Goal: Answer question/provide support: Answer question/provide support

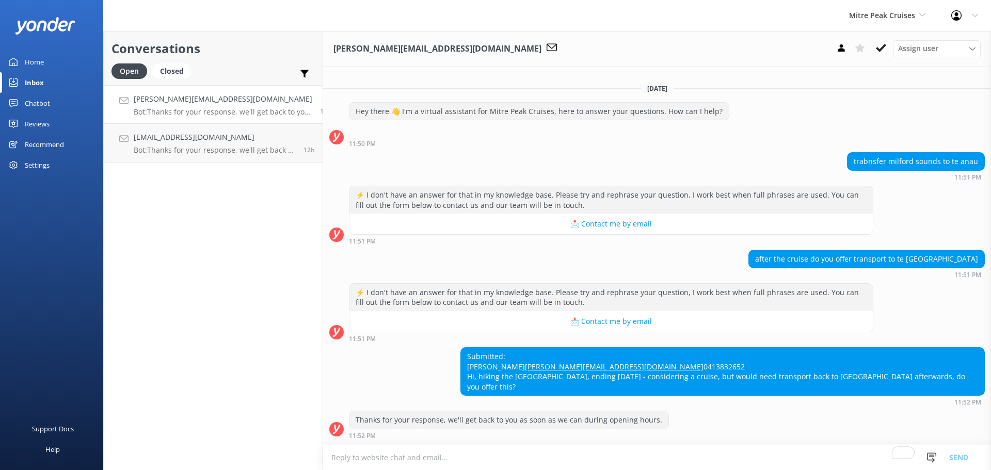
click at [464, 250] on div "after the cruise do you offer transport to te anau 11:51 PM" at bounding box center [657, 264] width 668 height 28
click at [163, 299] on div "Conversations Open Closed Important Assigned to me Unassigned [PERSON_NAME][EMA…" at bounding box center [213, 250] width 220 height 439
click at [160, 251] on div "Conversations Open Closed Important Assigned to me Unassigned michael@erder.com…" at bounding box center [213, 250] width 220 height 439
click at [243, 288] on div "Conversations Open Closed Important Assigned to me Unassigned michael@erder.com…" at bounding box center [213, 250] width 220 height 439
click at [179, 391] on div "Conversations Open Closed Important Assigned to me Unassigned michael@erder.com…" at bounding box center [213, 250] width 220 height 439
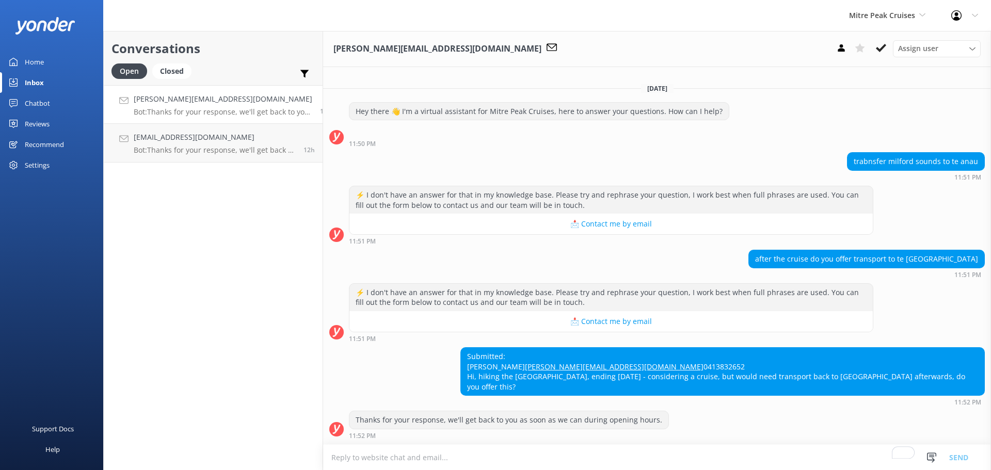
click at [477, 52] on div "michael@erder.com.au Assign user Nicki Miller Sam Baker Jaimie Moscarello Centr…" at bounding box center [657, 49] width 668 height 36
click at [195, 94] on h4 "[PERSON_NAME][EMAIL_ADDRESS][DOMAIN_NAME]" at bounding box center [223, 98] width 179 height 11
click at [44, 105] on div "Chatbot" at bounding box center [37, 103] width 25 height 21
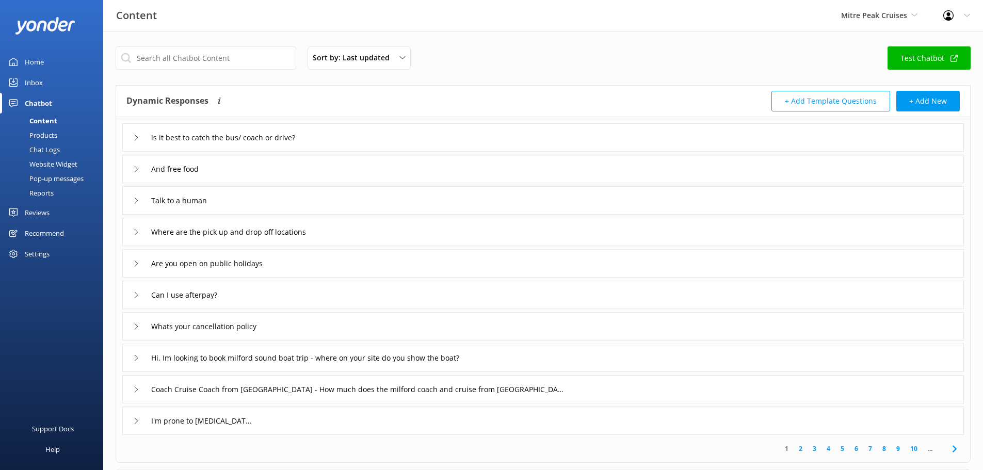
click at [51, 143] on div "Chat Logs" at bounding box center [33, 149] width 54 height 14
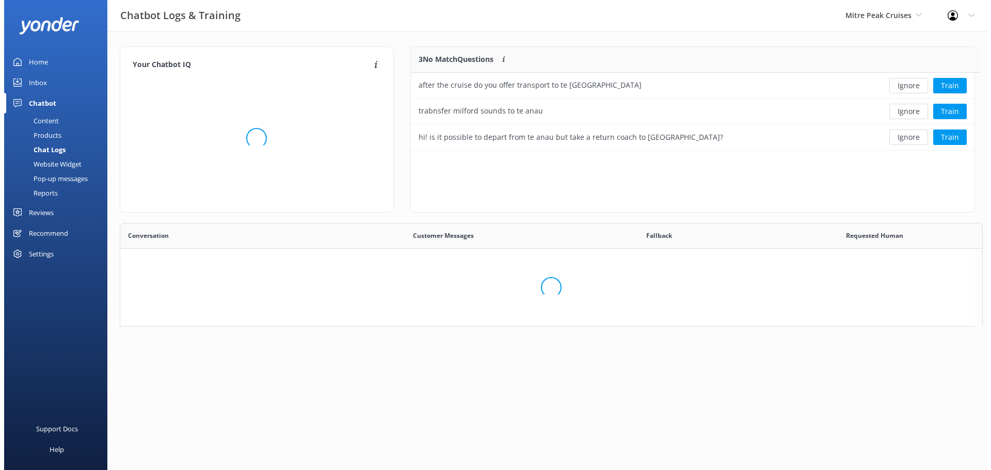
scroll to position [354, 846]
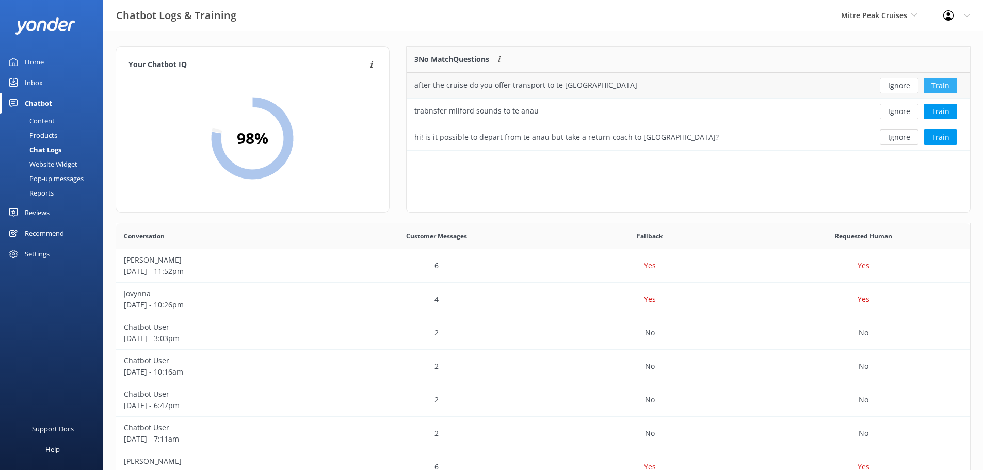
click at [947, 86] on button "Train" at bounding box center [941, 85] width 34 height 15
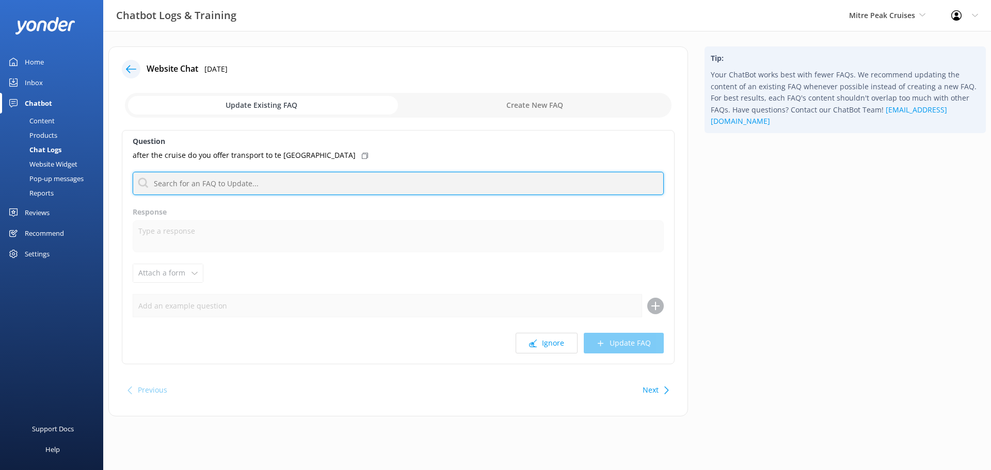
click at [272, 183] on input "text" at bounding box center [398, 183] width 531 height 23
type input "te anau"
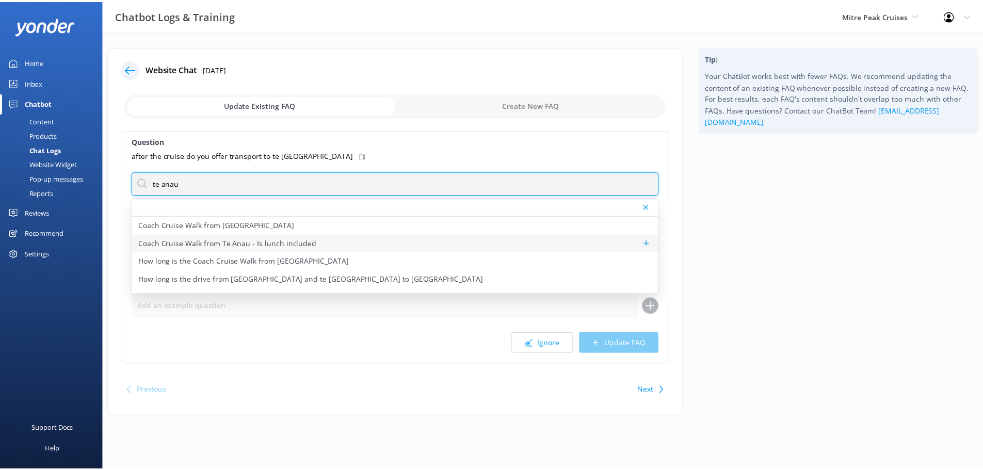
scroll to position [31, 0]
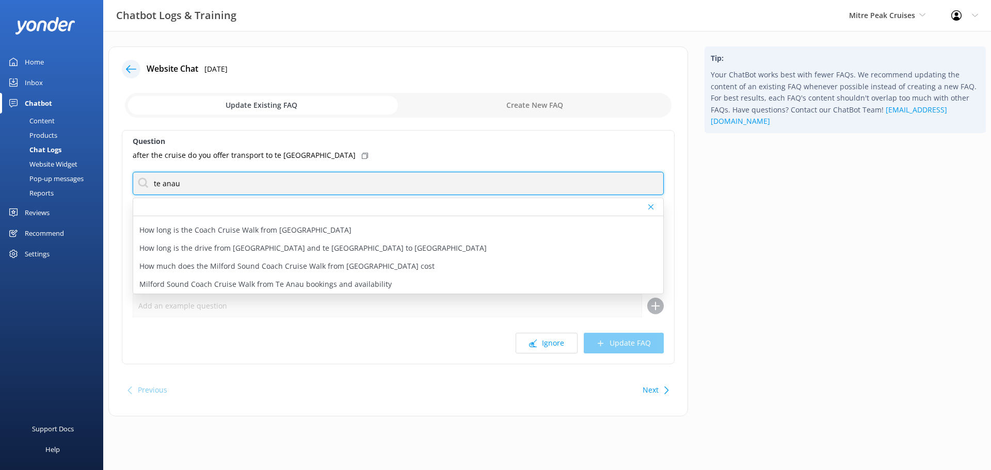
drag, startPoint x: 216, startPoint y: 191, endPoint x: 137, endPoint y: 177, distance: 80.2
click at [137, 177] on input "te anau" at bounding box center [398, 183] width 531 height 23
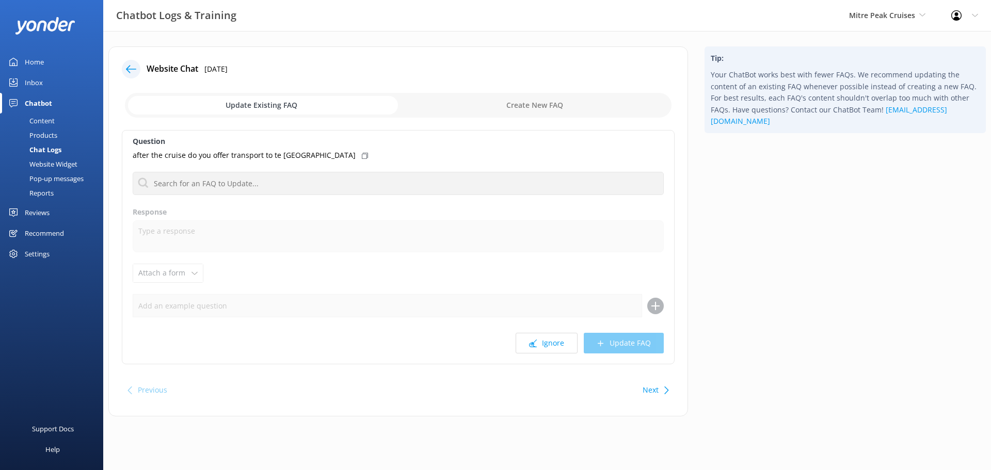
click at [570, 108] on input "checkbox" at bounding box center [398, 105] width 546 height 25
checkbox input "true"
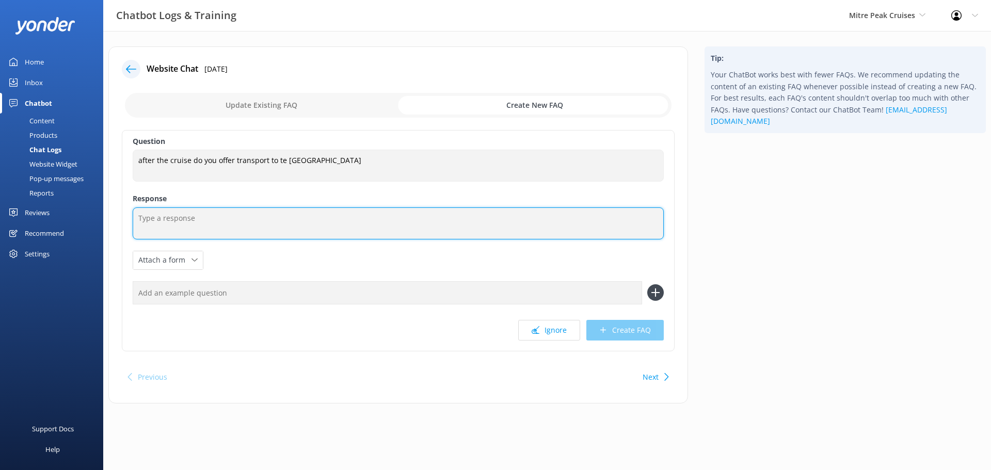
click at [220, 211] on textarea at bounding box center [398, 223] width 531 height 32
click at [207, 208] on textarea "To enrich screen reader interactions, please activate Accessibility in Grammarl…" at bounding box center [398, 223] width 531 height 32
paste textarea "We don't offer our own transport, but don't worry—getting here is easy! Several…"
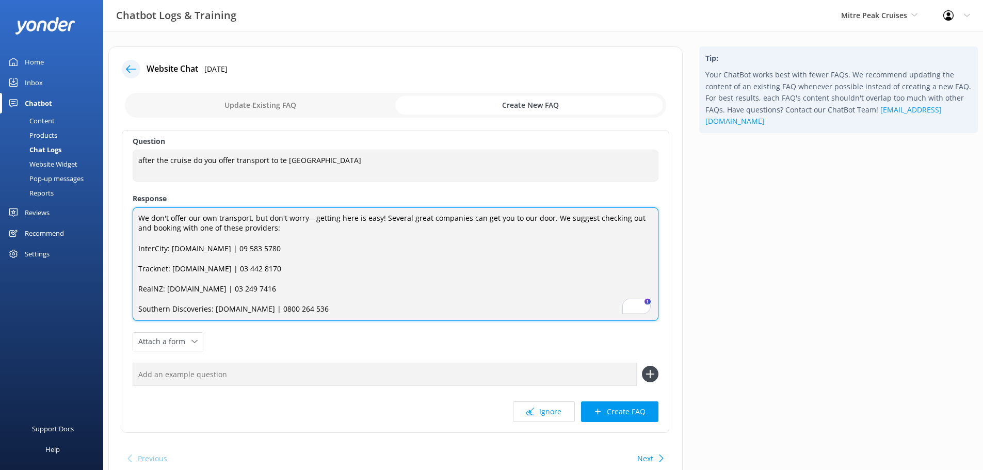
click at [143, 214] on textarea "We don't offer our own transport, but don't worry—getting here is easy! Several…" at bounding box center [396, 264] width 526 height 114
click at [199, 225] on textarea "We don't offer our own transport, but don't worry—getting here is easy! Several…" at bounding box center [396, 264] width 526 height 114
drag, startPoint x: 380, startPoint y: 219, endPoint x: 106, endPoint y: 208, distance: 273.6
click at [106, 208] on div "Website Chat 19th Aug 2025 Update Existing FAQ Create New FAQ Question after th…" at bounding box center [395, 270] width 591 height 449
paste textarea "Please note that while we do not provide transportation services ourselves, the…"
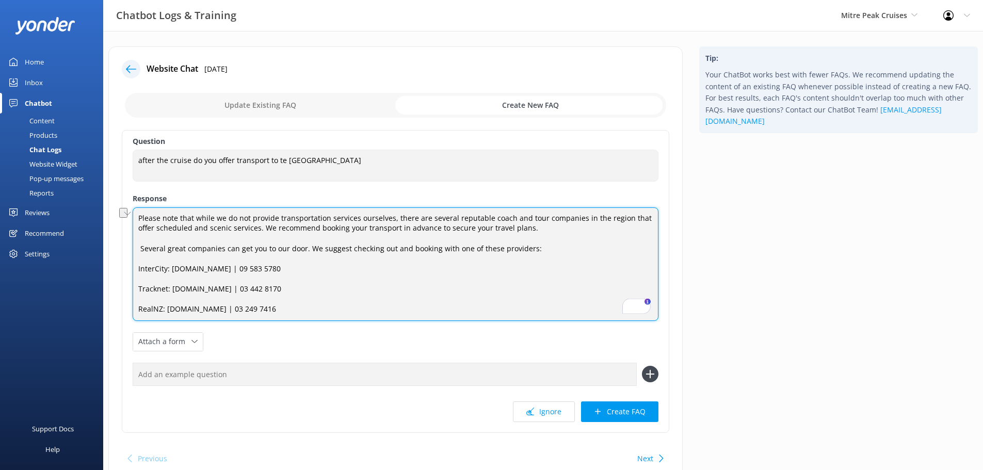
paste textarea "Please note that while we do not provide transportation services ourselves, the…"
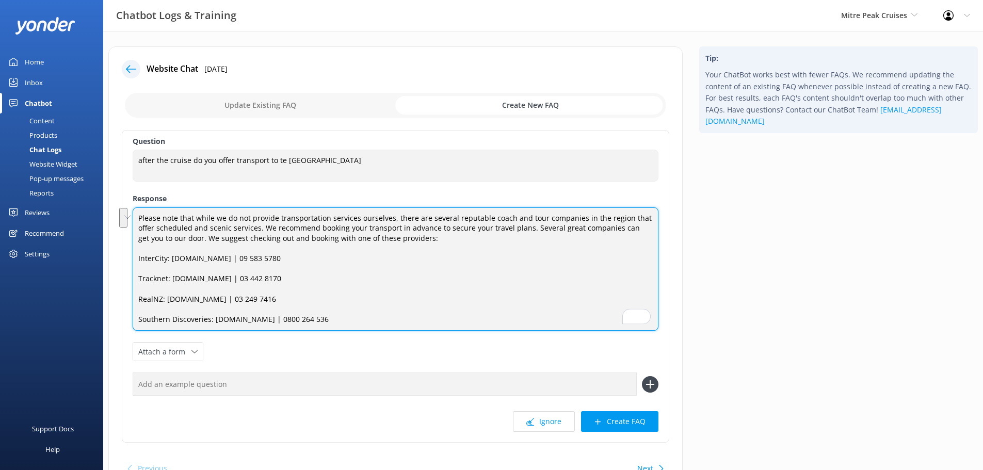
drag, startPoint x: 526, startPoint y: 228, endPoint x: 180, endPoint y: 240, distance: 346.4
click at [180, 240] on textarea "Please note that while we do not provide transportation services ourselves, the…" at bounding box center [396, 269] width 526 height 124
click at [239, 248] on textarea "Please note that while we do not provide transportation services ourselves, the…" at bounding box center [396, 269] width 526 height 124
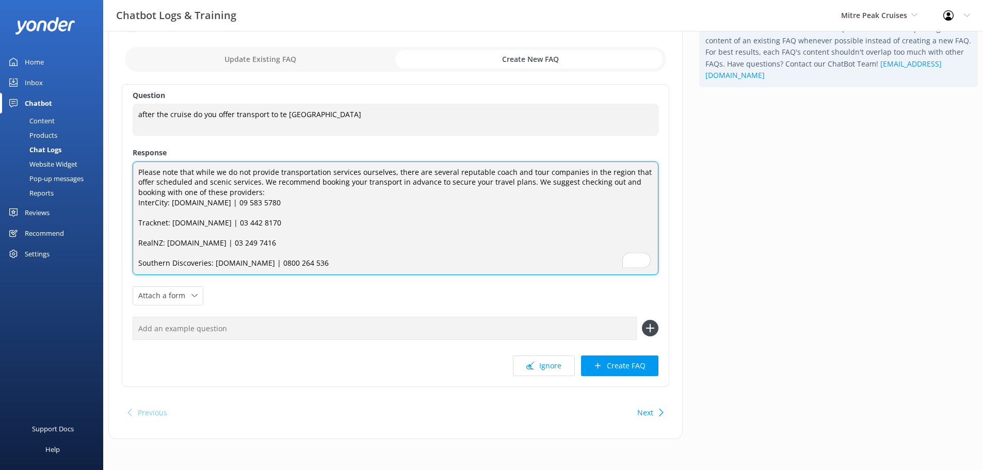
click at [174, 211] on textarea "Please note that while we do not provide transportation services ourselves, the…" at bounding box center [396, 218] width 526 height 114
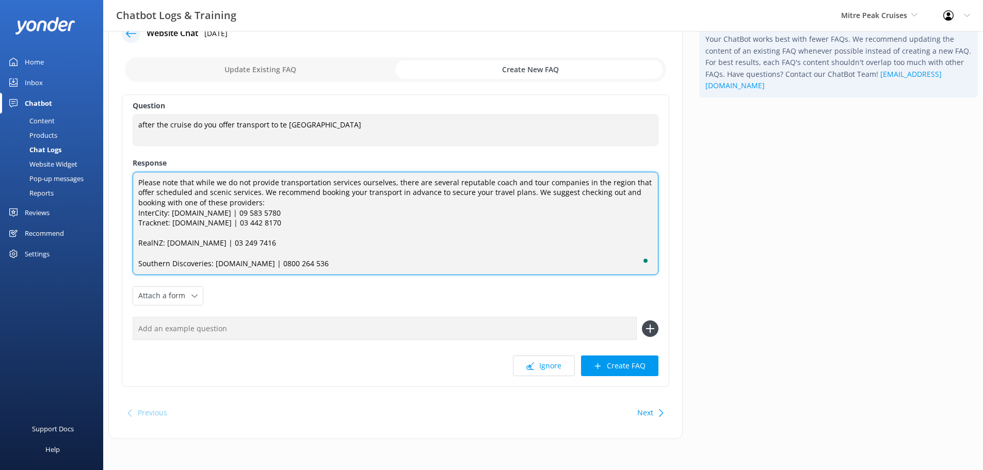
click at [163, 235] on textarea "Please note that while we do not provide transportation services ourselves, the…" at bounding box center [396, 223] width 526 height 103
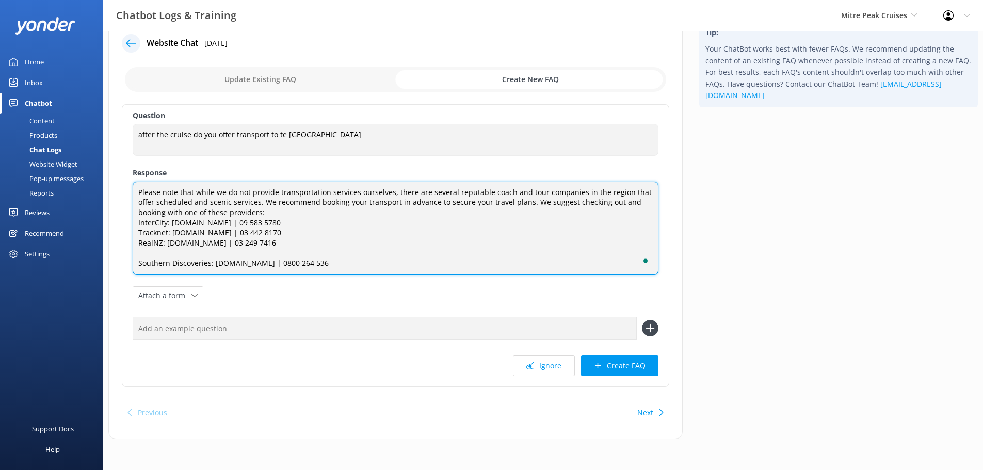
click at [163, 252] on textarea "Please note that while we do not provide transportation services ourselves, the…" at bounding box center [396, 228] width 526 height 93
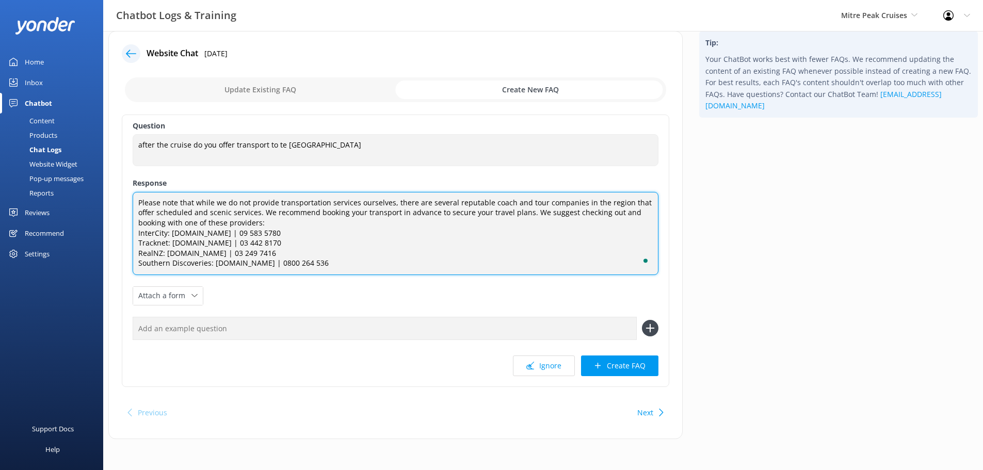
scroll to position [15, 0]
click at [410, 269] on textarea "Please note that while we do not provide transportation services ourselves, the…" at bounding box center [396, 233] width 526 height 83
paste textarea "Please be aware that schedules, routes, and contact details are subject to chan…"
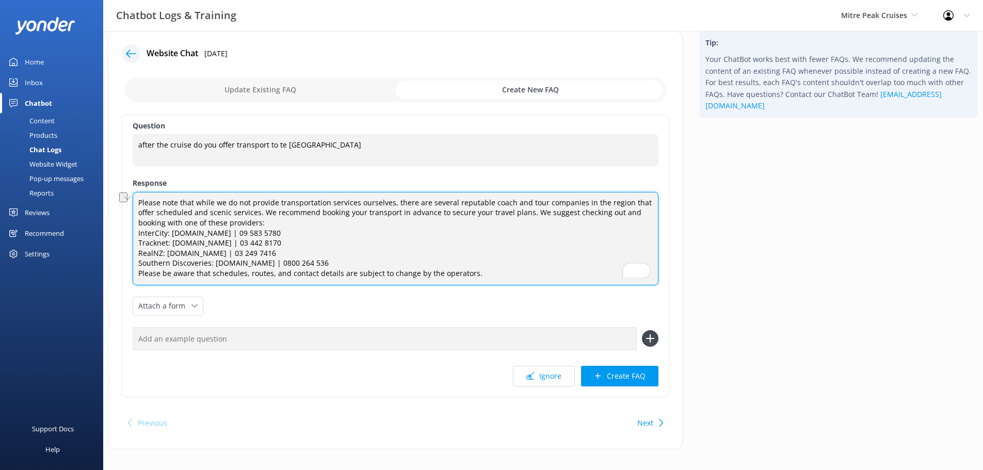
drag, startPoint x: 191, startPoint y: 273, endPoint x: 159, endPoint y: 273, distance: 32.0
click at [159, 273] on textarea "Please note that while we do not provide transportation services ourselves, the…" at bounding box center [396, 238] width 526 height 93
drag, startPoint x: 137, startPoint y: 253, endPoint x: 379, endPoint y: 266, distance: 242.8
click at [379, 266] on textarea "Please note that while we do not provide transportation services ourselves, the…" at bounding box center [396, 238] width 526 height 93
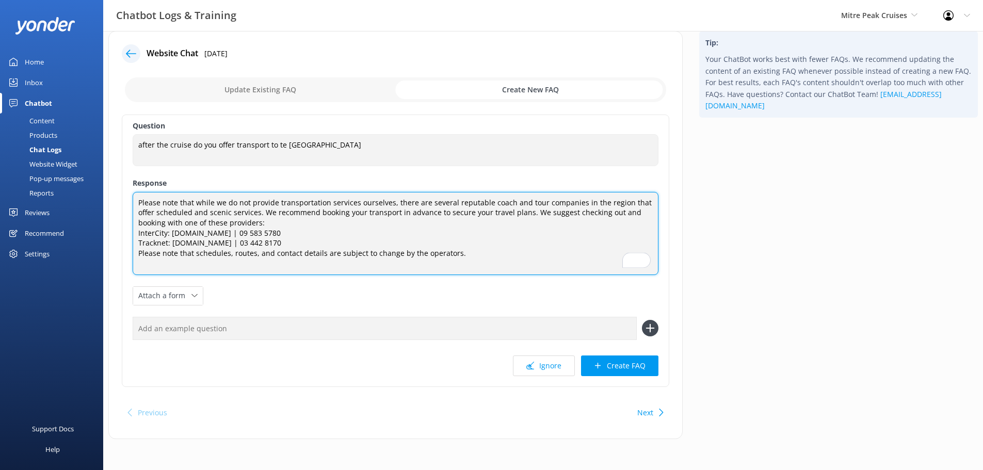
scroll to position [5, 0]
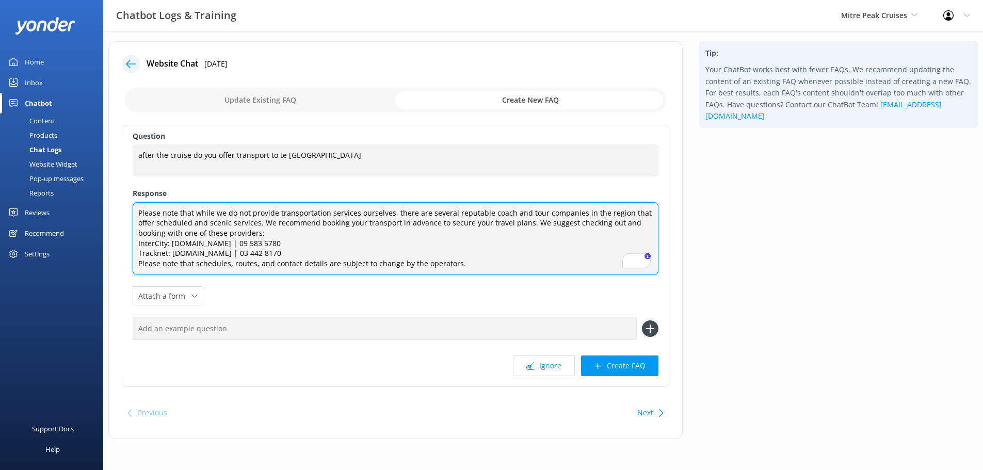
type textarea "Please note that while we do not provide transportation services ourselves, the…"
click at [513, 262] on textarea "Please note that while we do not provide transportation services ourselves, the…" at bounding box center [396, 238] width 526 height 73
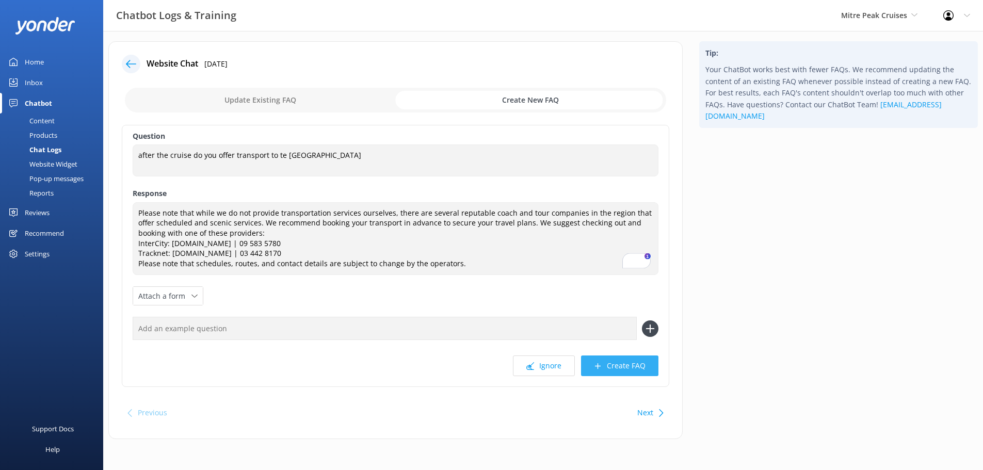
click at [616, 369] on button "Create FAQ" at bounding box center [619, 365] width 77 height 21
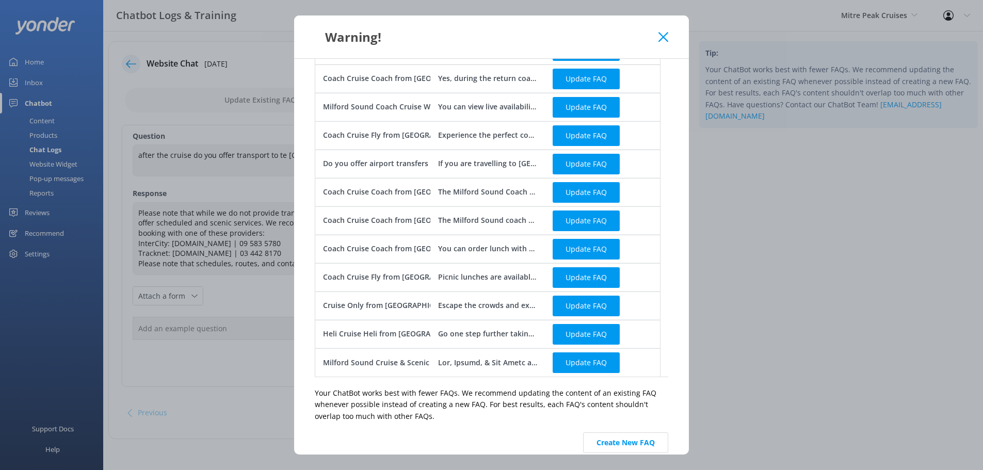
scroll to position [250, 0]
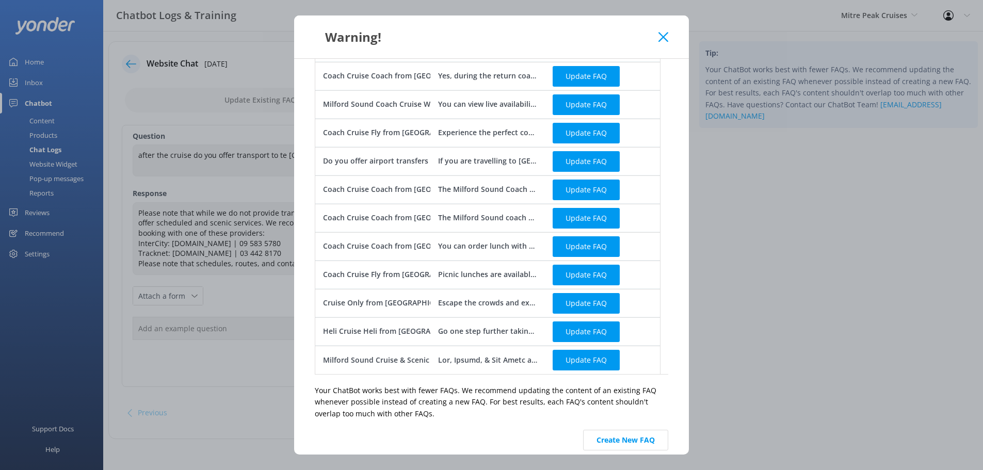
click at [661, 38] on icon at bounding box center [663, 37] width 10 height 10
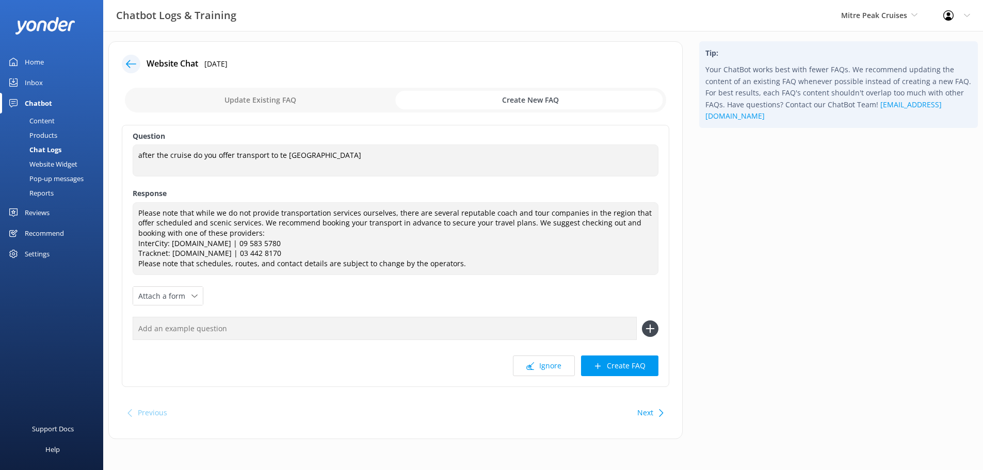
click at [781, 320] on div "Tip: Your ChatBot works best with fewer FAQs. We recommend updating the content…" at bounding box center [838, 245] width 295 height 408
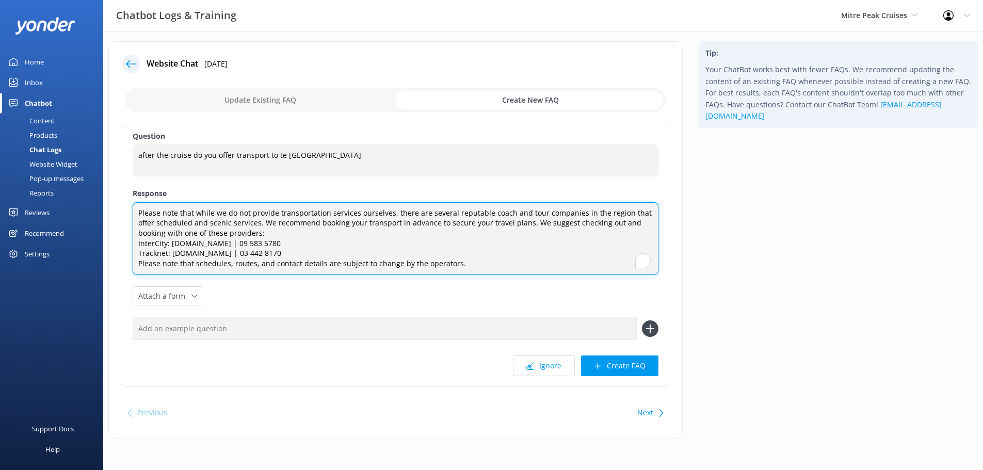
drag, startPoint x: 258, startPoint y: 254, endPoint x: 134, endPoint y: 214, distance: 130.7
click at [134, 214] on textarea "Please note that while we do not provide transportation services ourselves, the…" at bounding box center [396, 238] width 526 height 73
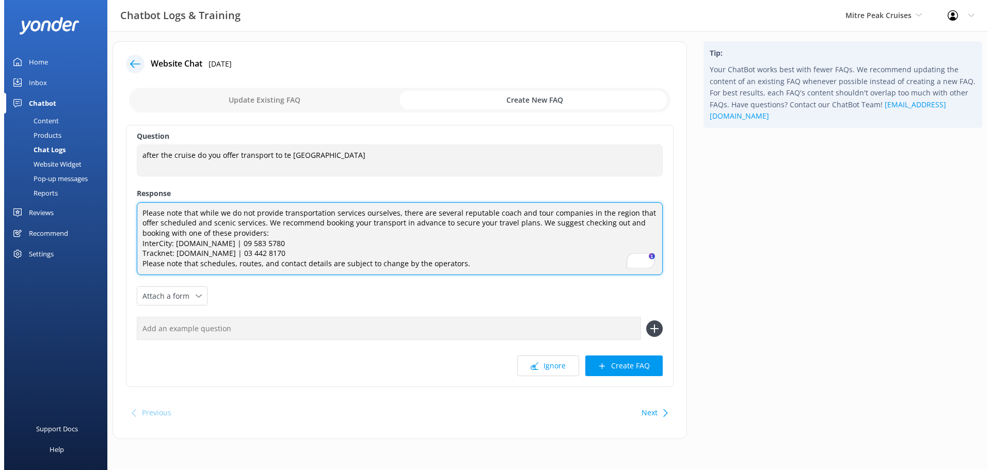
scroll to position [0, 0]
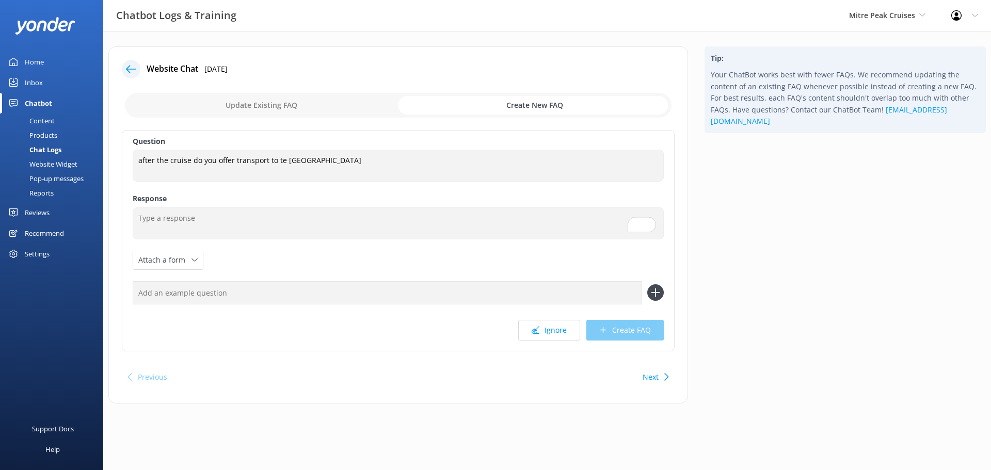
click at [44, 101] on div "Chatbot" at bounding box center [38, 103] width 27 height 21
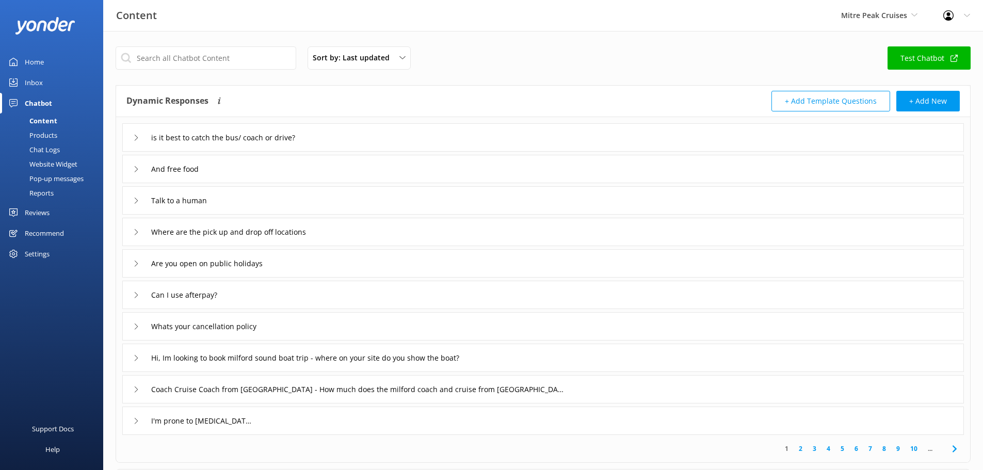
click at [34, 81] on div "Inbox" at bounding box center [34, 82] width 18 height 21
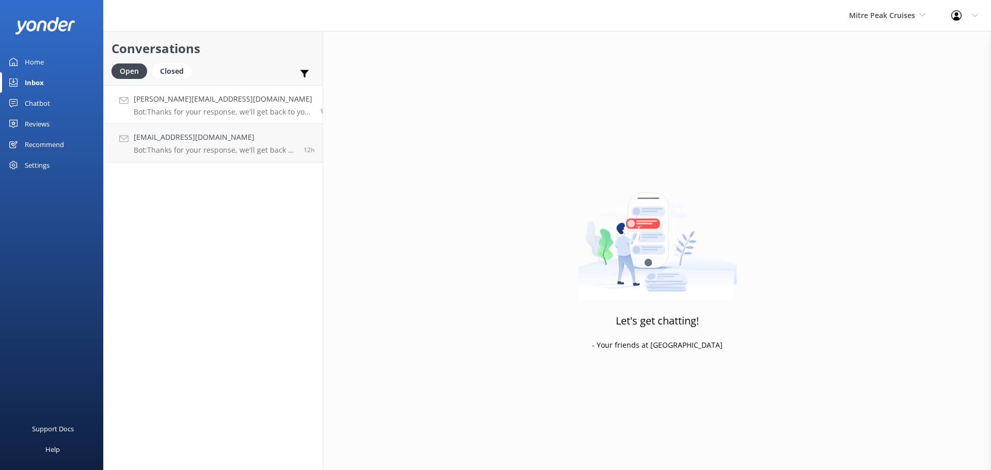
click at [166, 99] on h4 "[PERSON_NAME][EMAIL_ADDRESS][DOMAIN_NAME]" at bounding box center [223, 98] width 179 height 11
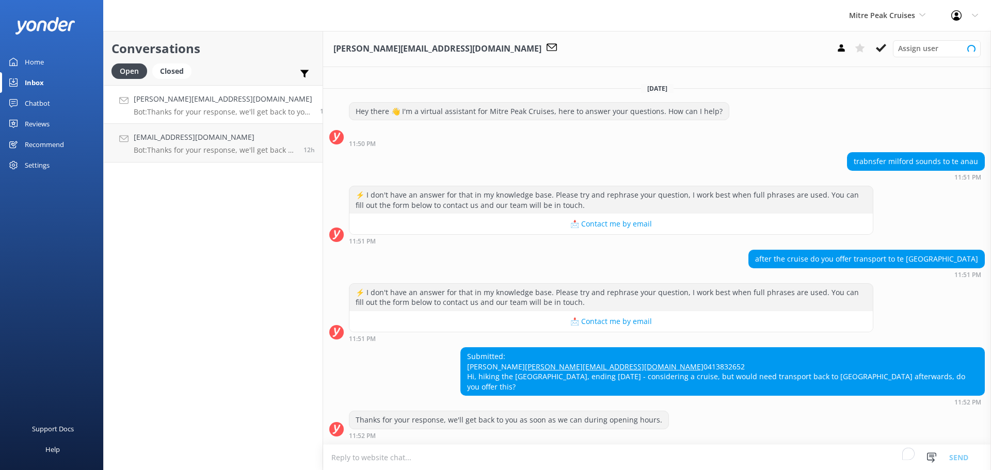
scroll to position [2, 0]
click at [776, 463] on textarea "To enrich screen reader interactions, please activate Accessibility in Grammarl…" at bounding box center [657, 457] width 668 height 25
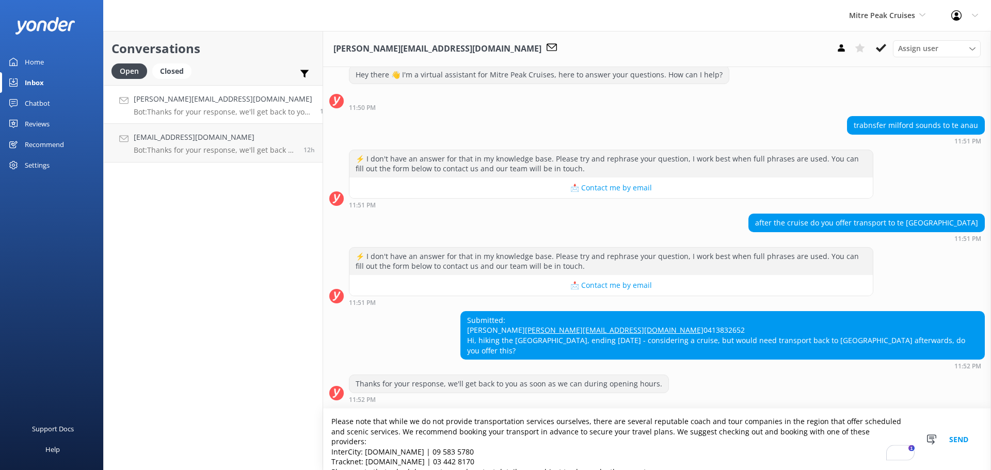
scroll to position [38, 0]
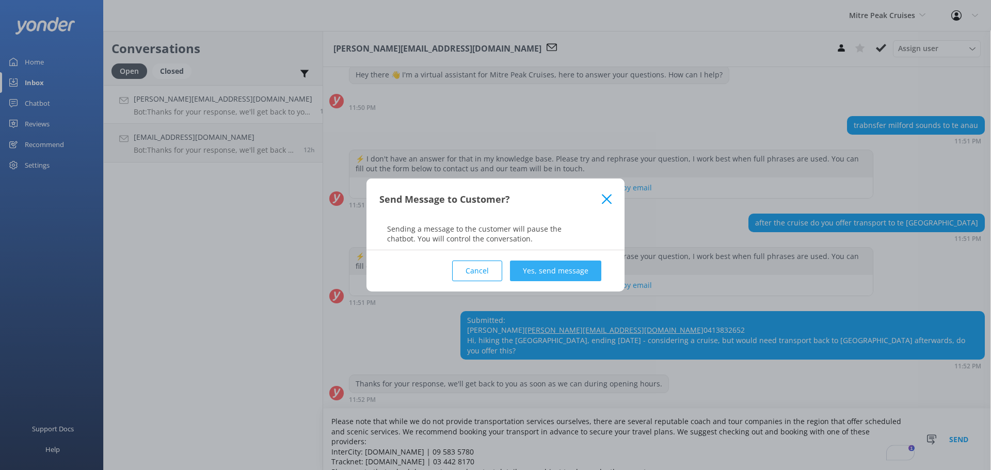
type textarea "Please note that while we do not provide transportation services ourselves, the…"
click at [556, 274] on button "Yes, send message" at bounding box center [555, 271] width 91 height 21
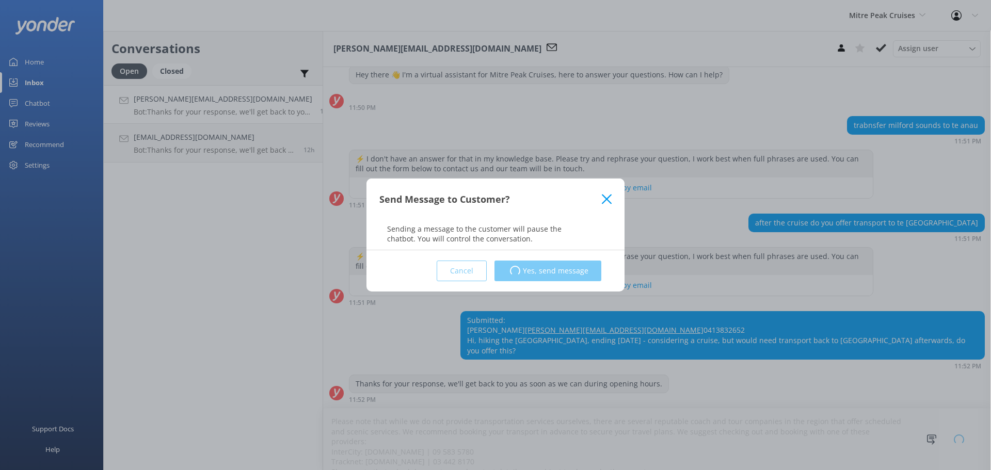
click at [167, 148] on div "Send Message to Customer? Sending a message to the customer will pause the chat…" at bounding box center [495, 235] width 991 height 470
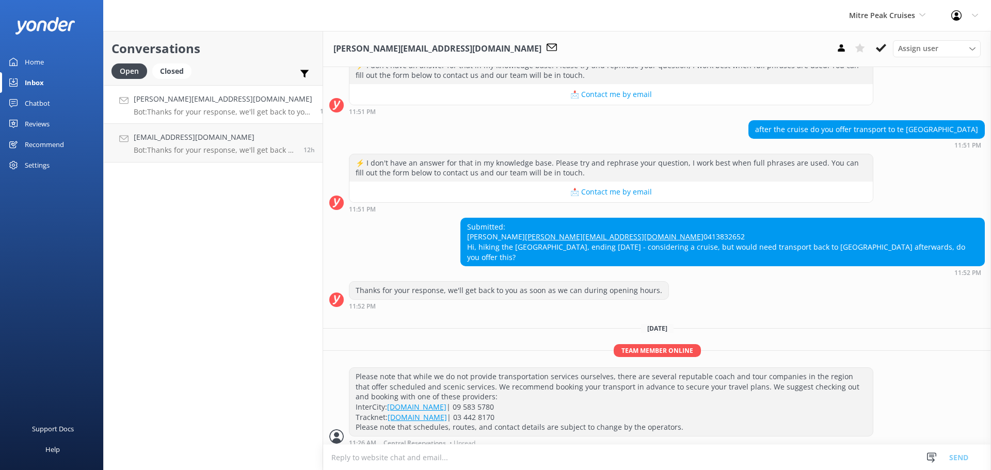
scroll to position [139, 0]
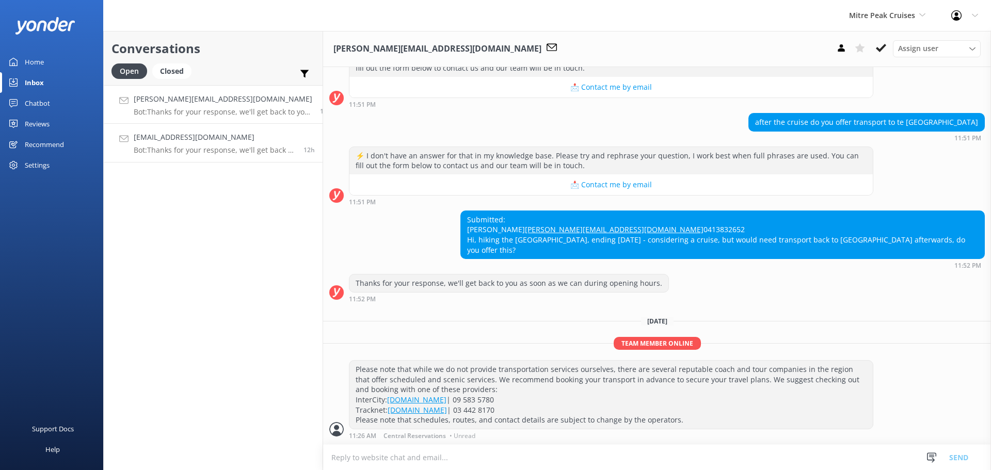
click at [197, 148] on p "Bot: Thanks for your response, we'll get back to you as soon as we can during o…" at bounding box center [215, 149] width 162 height 9
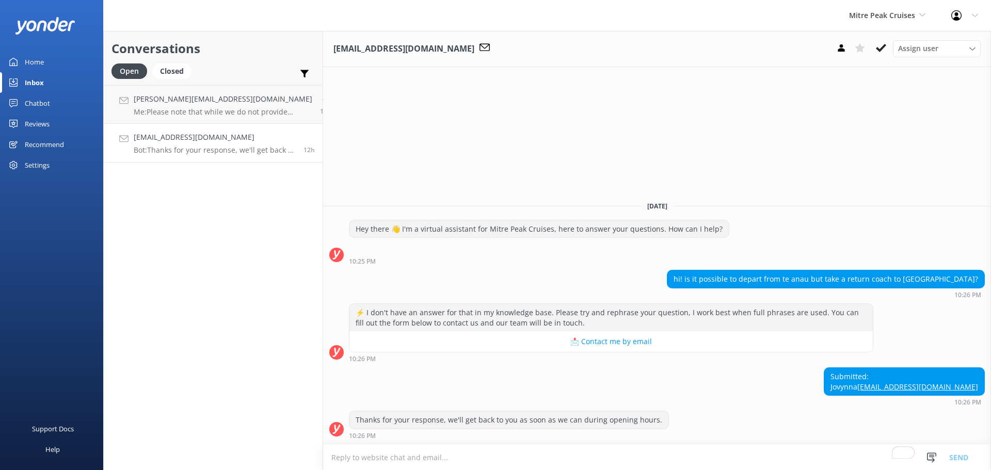
click at [472, 460] on textarea "To enrich screen reader interactions, please activate Accessibility in Grammarl…" at bounding box center [657, 457] width 668 height 25
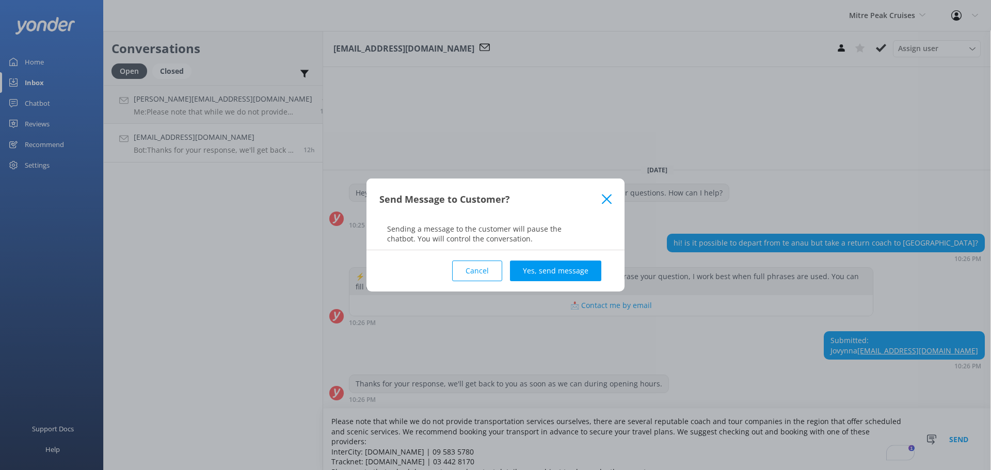
type textarea "Please note that while we do not provide transportation services ourselves, the…"
click at [559, 260] on div "Cancel Yes, send message" at bounding box center [495, 270] width 232 height 41
click at [552, 270] on button "Yes, send message" at bounding box center [555, 271] width 91 height 21
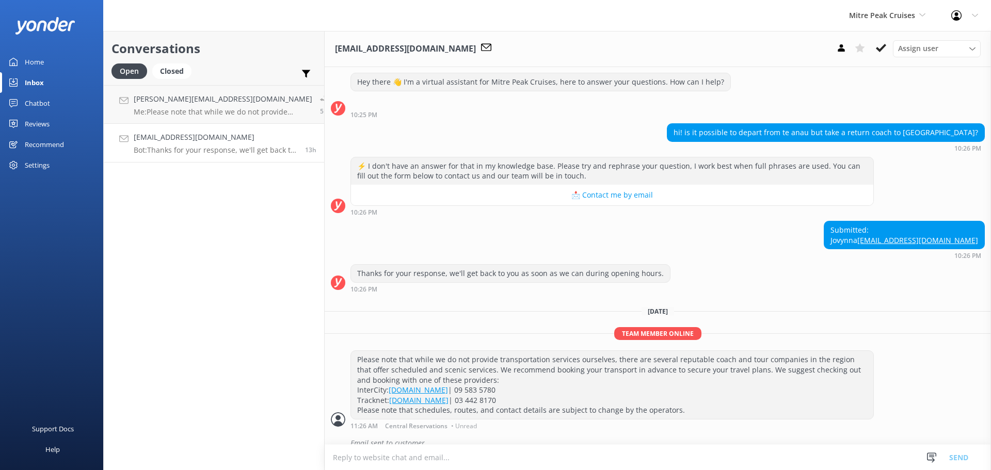
scroll to position [44, 0]
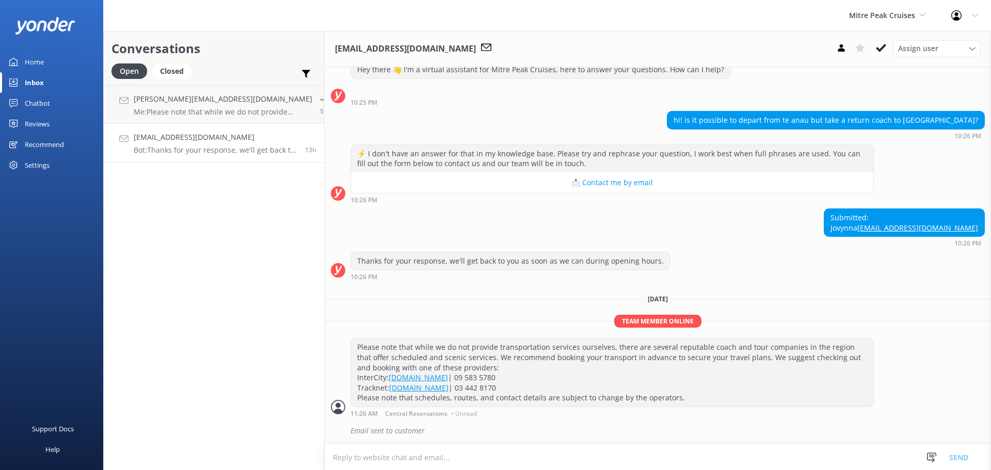
drag, startPoint x: 667, startPoint y: 400, endPoint x: 343, endPoint y: 351, distance: 328.2
click at [351, 351] on div "Please note that while we do not provide transportation services ourselves, the…" at bounding box center [612, 372] width 522 height 68
copy div "Please note that while we do not provide transportation services ourselves, the…"
click at [757, 247] on div "Submitted: Jovynna jovynnalamshitkay@gmail.com 10:26 PM" at bounding box center [658, 229] width 666 height 43
drag, startPoint x: 211, startPoint y: 465, endPoint x: 213, endPoint y: 454, distance: 11.0
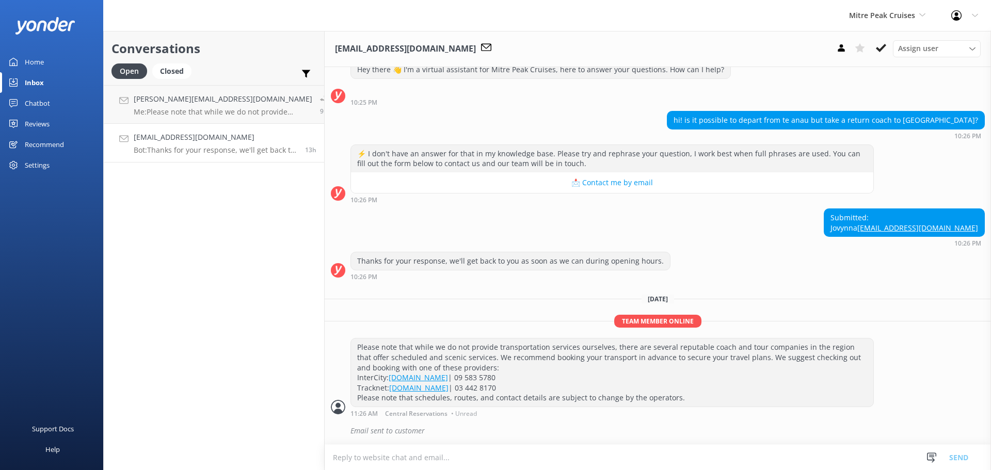
click at [212, 465] on div "Conversations Open Closed Important Assigned to me Unassigned michael@erder.com…" at bounding box center [213, 250] width 221 height 439
click at [152, 316] on div "Conversations Open Closed Important Assigned to me Unassigned michael@erder.com…" at bounding box center [213, 250] width 221 height 439
click at [31, 84] on div "Inbox" at bounding box center [34, 82] width 19 height 21
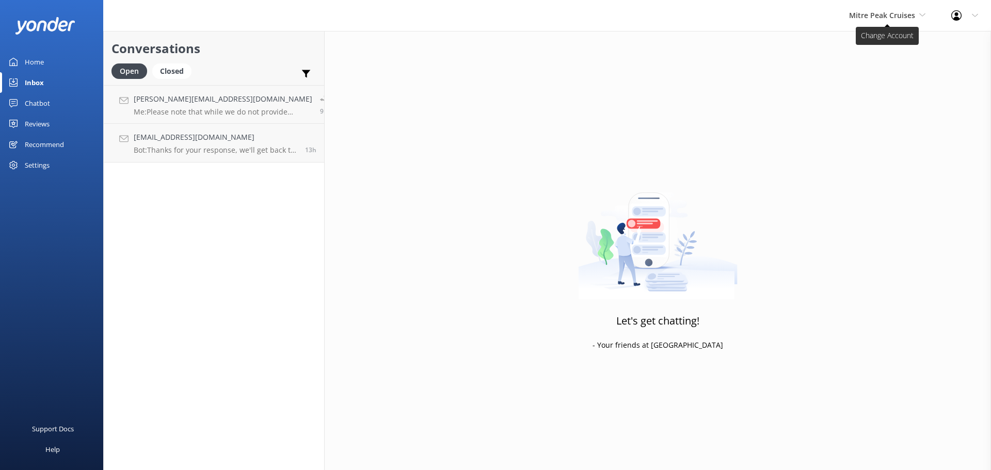
click at [890, 20] on span "Mitre Peak Cruises" at bounding box center [887, 15] width 76 height 11
click at [893, 38] on link "Milford Sound Scenic Flights" at bounding box center [887, 43] width 103 height 25
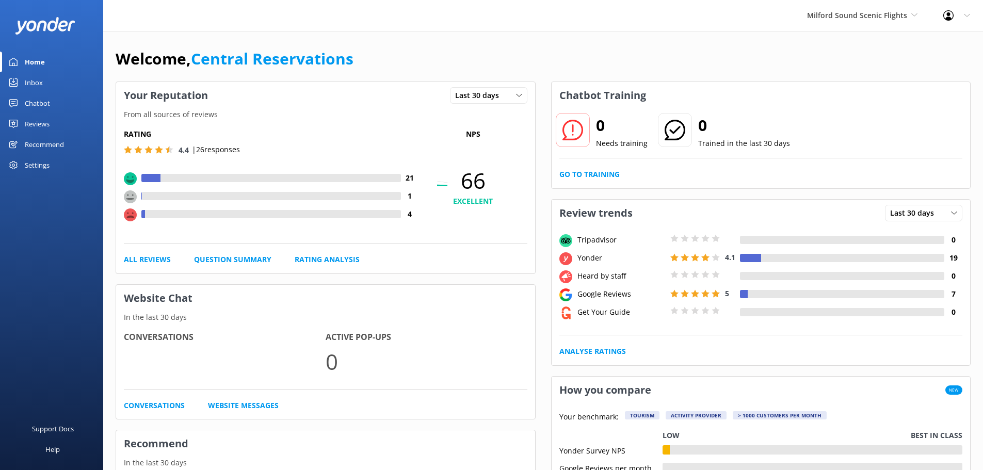
click at [33, 84] on div "Inbox" at bounding box center [34, 82] width 18 height 21
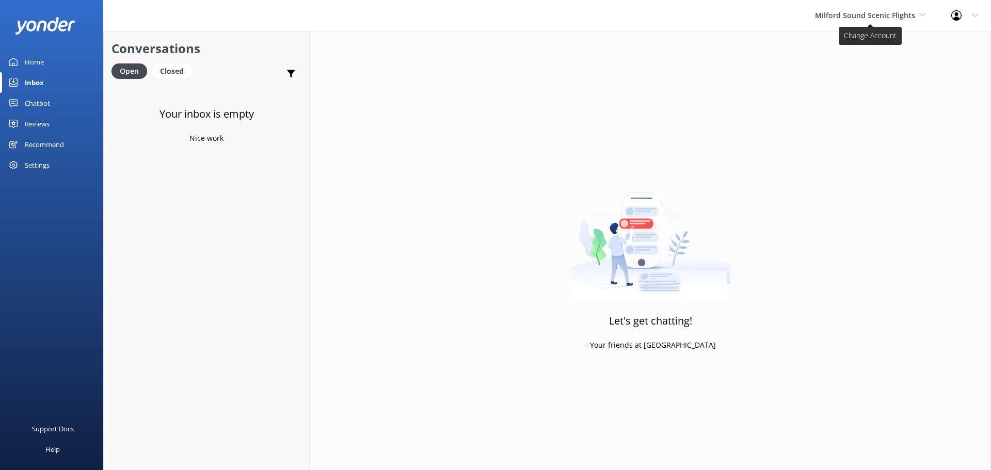
click at [839, 20] on span "Milford Sound Scenic Flights" at bounding box center [865, 15] width 100 height 10
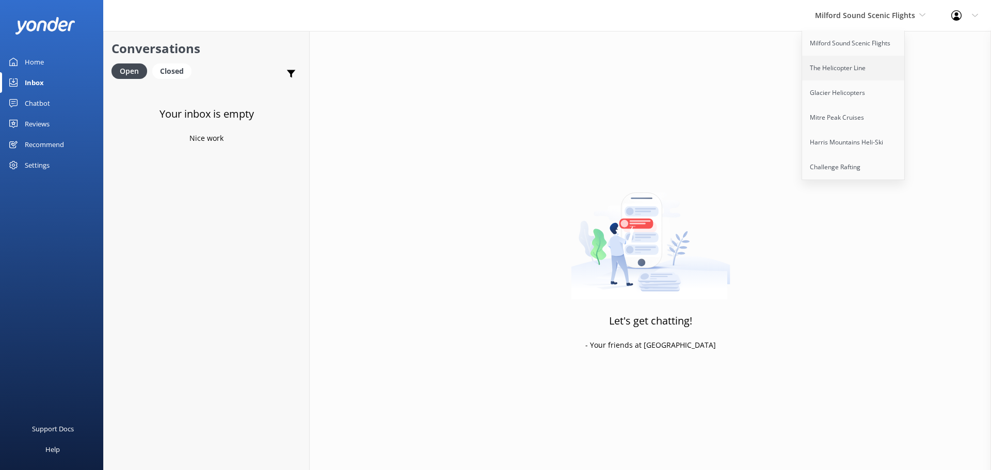
click at [851, 64] on link "The Helicopter Line" at bounding box center [853, 68] width 103 height 25
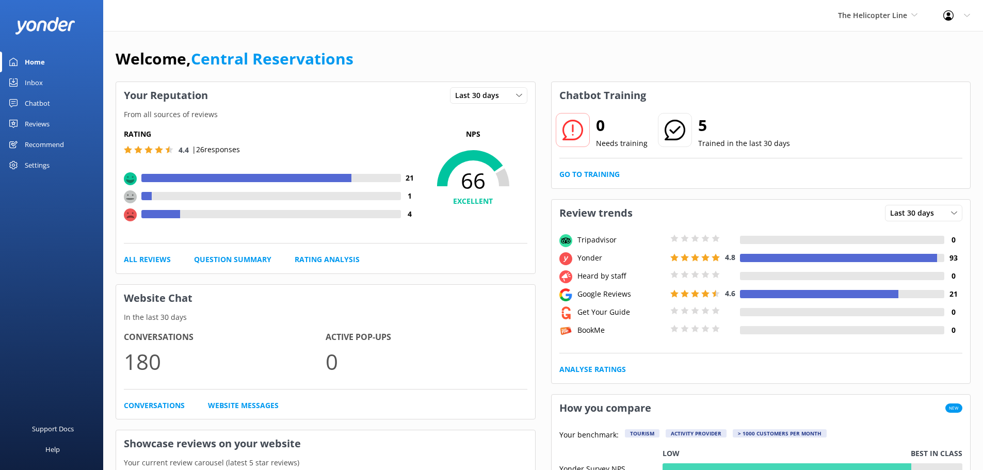
click at [32, 82] on div "Inbox" at bounding box center [34, 82] width 18 height 21
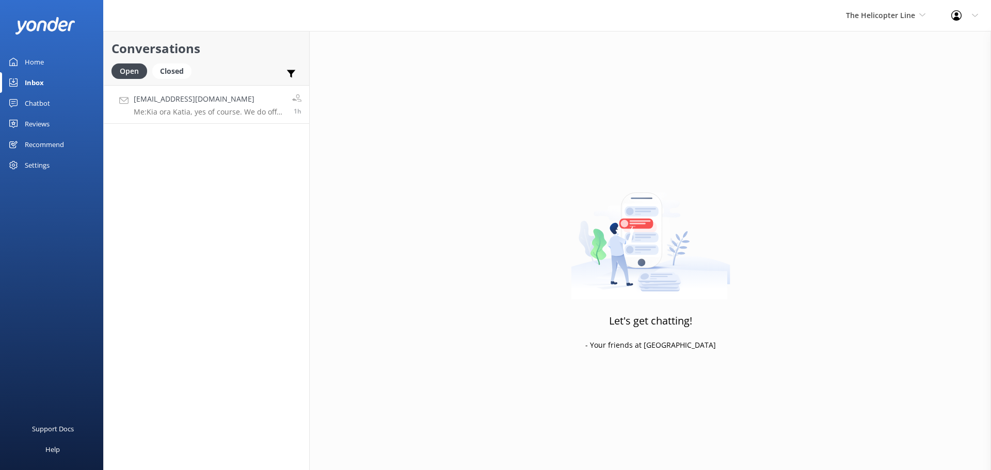
click at [201, 96] on h4 "Miga331@hotmail.com" at bounding box center [209, 98] width 151 height 11
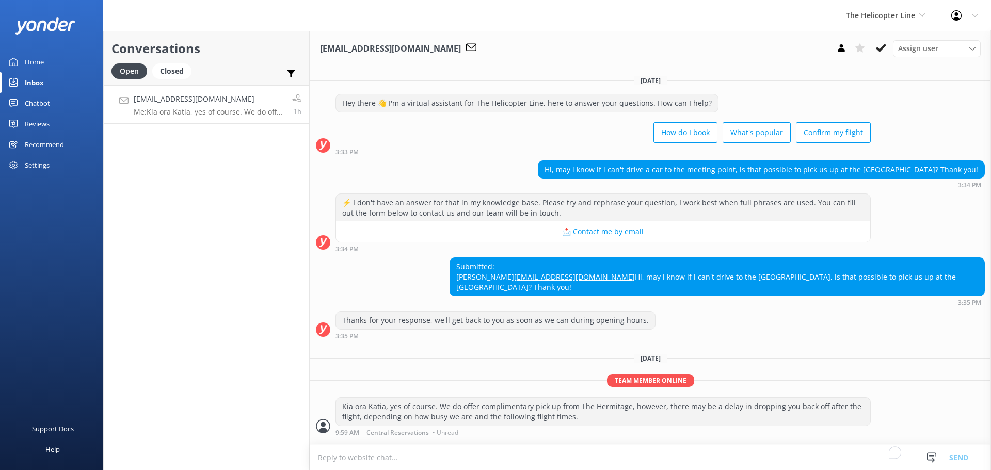
scroll to position [29, 0]
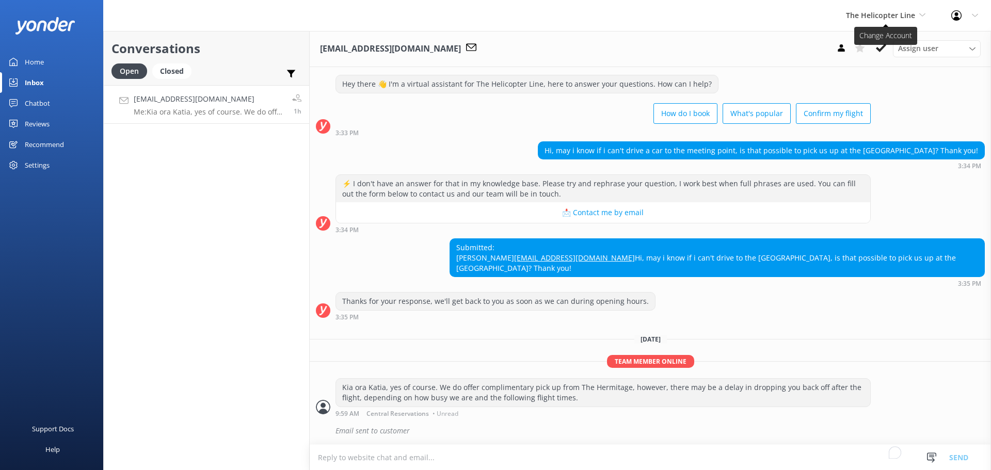
click at [913, 19] on span "The Helicopter Line" at bounding box center [880, 15] width 69 height 10
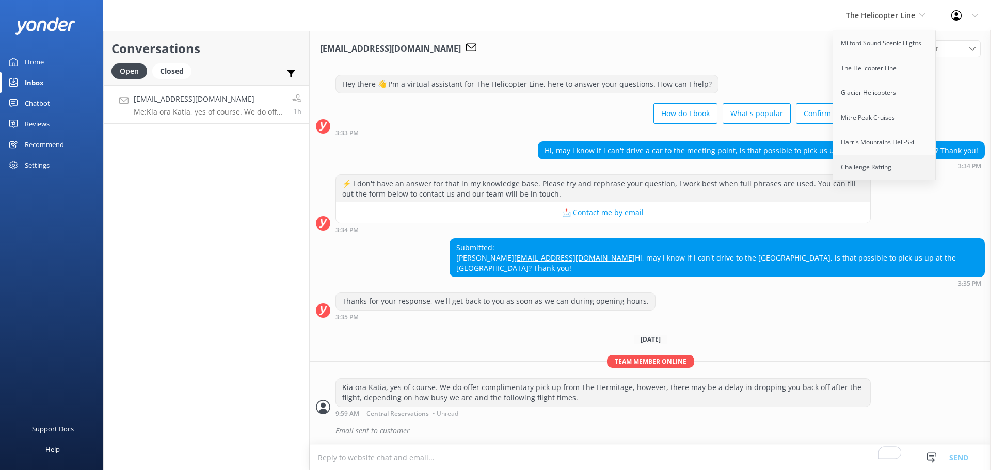
click at [890, 163] on link "Challenge Rafting" at bounding box center [884, 167] width 103 height 25
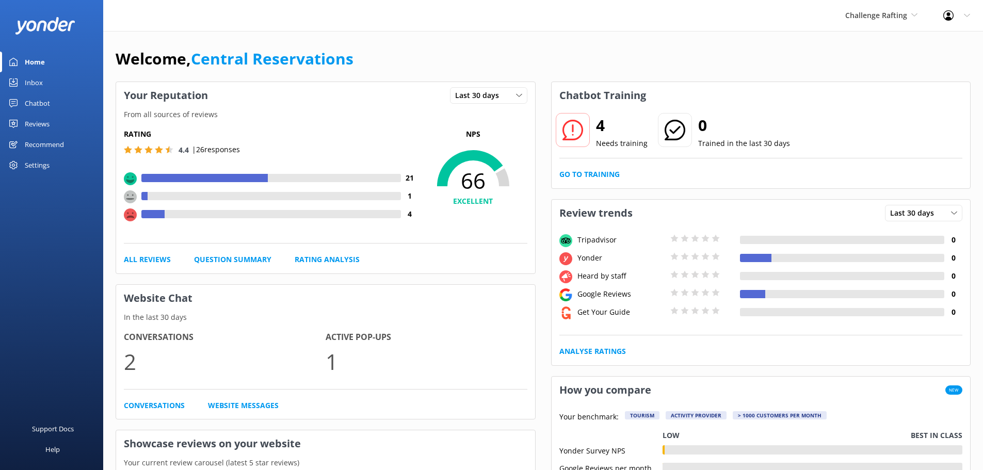
click at [34, 89] on div "Inbox" at bounding box center [34, 82] width 18 height 21
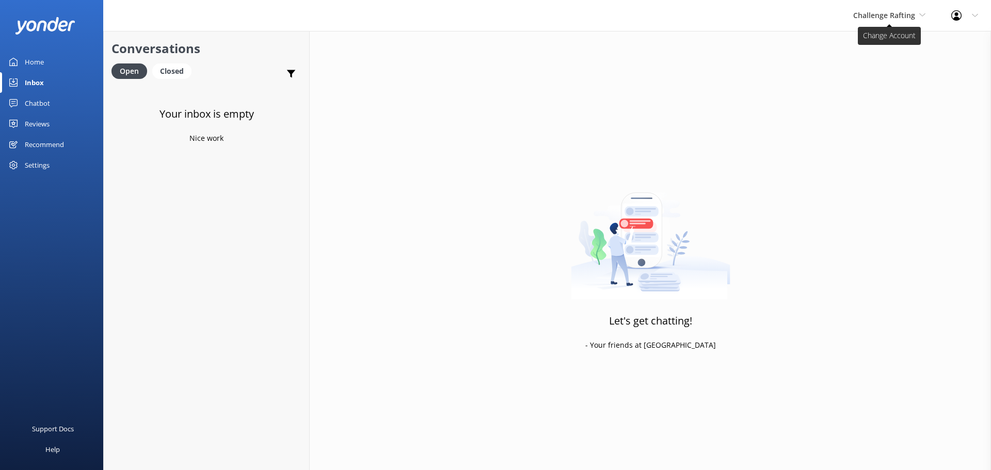
click at [898, 15] on span "Challenge Rafting" at bounding box center [884, 15] width 62 height 10
click at [886, 150] on link "Harris Mountains Heli-Ski" at bounding box center [891, 142] width 103 height 25
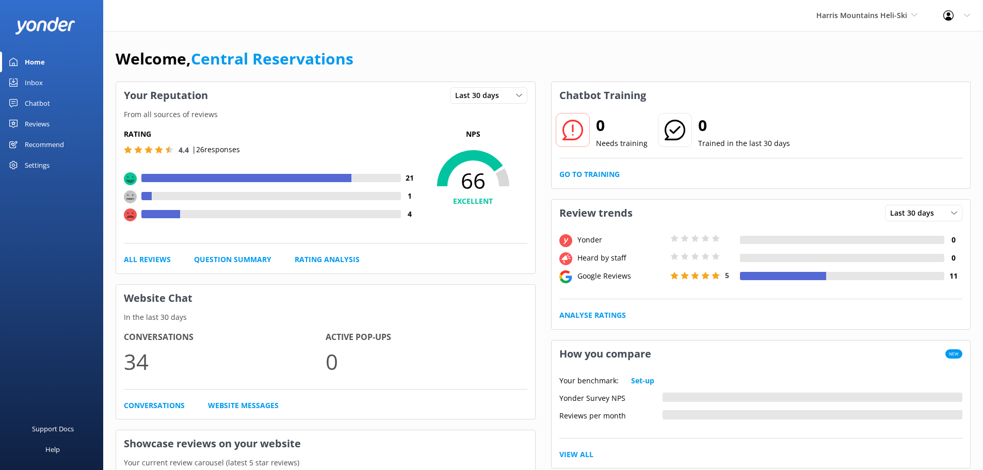
click at [29, 82] on div "Inbox" at bounding box center [34, 82] width 18 height 21
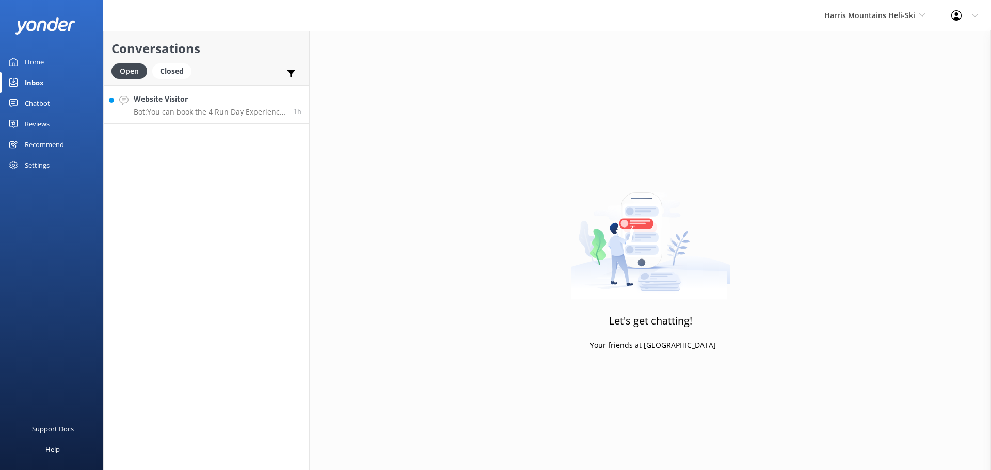
click at [249, 98] on h4 "Website Visitor" at bounding box center [210, 98] width 152 height 11
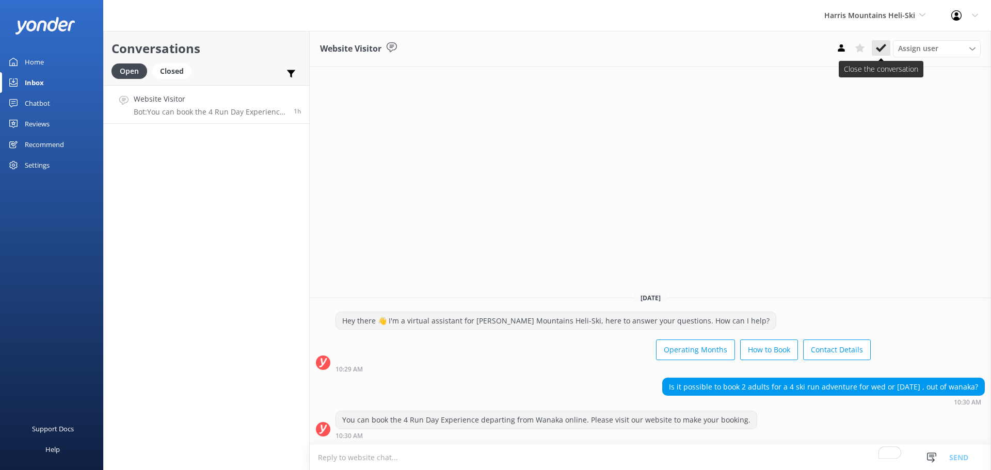
click at [881, 48] on use at bounding box center [881, 48] width 10 height 8
click at [881, 15] on span "Harris Mountains Heli-Ski" at bounding box center [869, 15] width 91 height 10
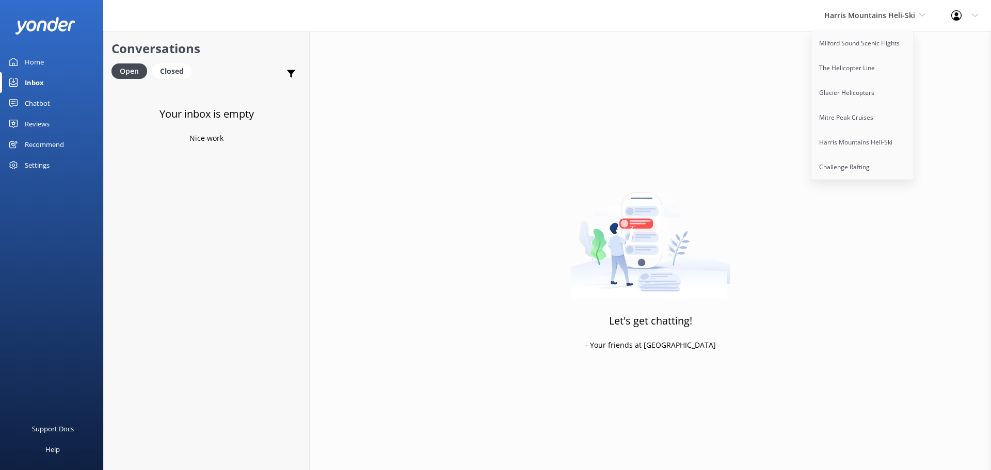
drag, startPoint x: 566, startPoint y: 195, endPoint x: 732, endPoint y: 17, distance: 243.9
click at [567, 195] on div "Let's get chatting! - Your friends at Yonder" at bounding box center [650, 266] width 681 height 470
click at [853, 11] on span "Harris Mountains Heli-Ski" at bounding box center [869, 15] width 91 height 10
click at [851, 42] on link "Milford Sound Scenic Flights" at bounding box center [862, 43] width 103 height 25
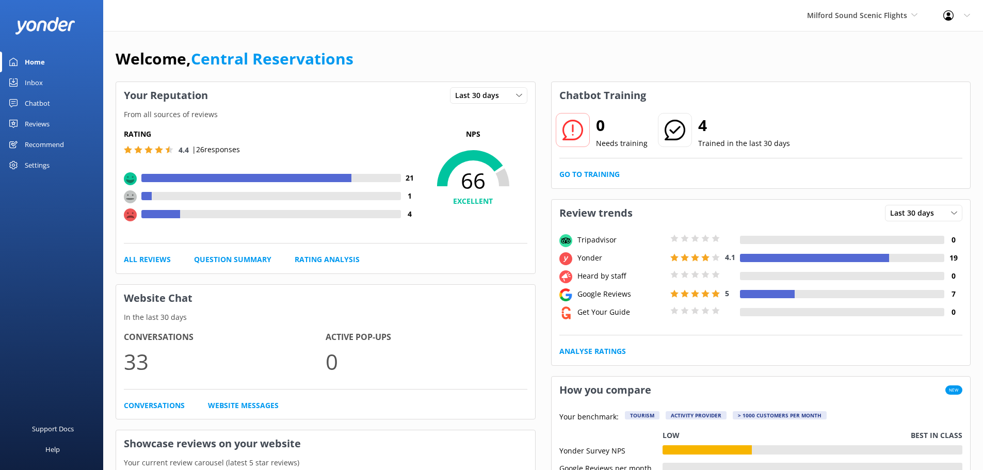
click at [50, 82] on link "Inbox" at bounding box center [51, 82] width 103 height 21
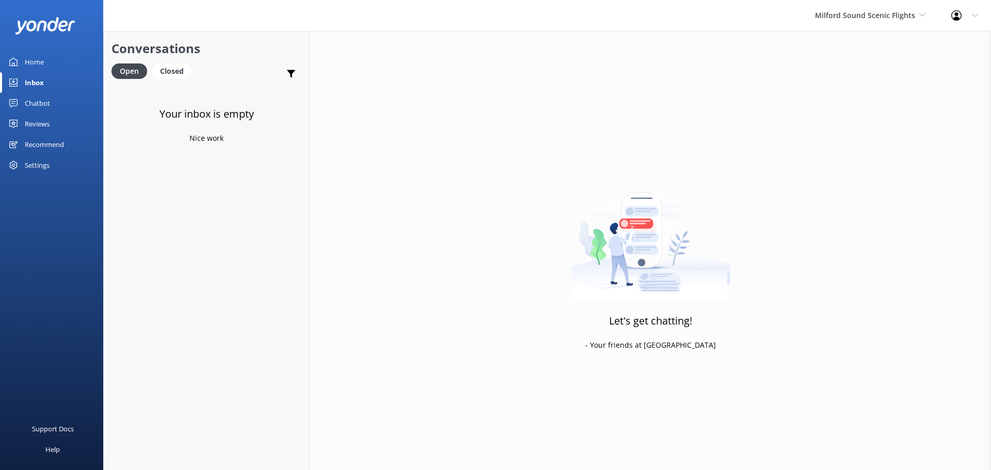
click at [851, 28] on div "Milford Sound Scenic Flights [GEOGRAPHIC_DATA] Scenic Flights The Helicopter Li…" at bounding box center [870, 15] width 136 height 31
click at [859, 115] on link "Mitre Peak Cruises" at bounding box center [853, 117] width 103 height 25
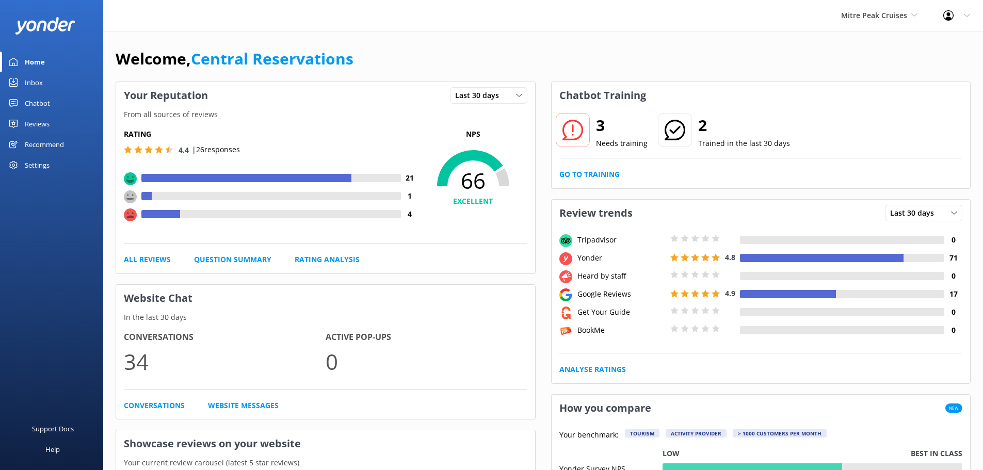
click at [38, 79] on div "Inbox" at bounding box center [34, 82] width 18 height 21
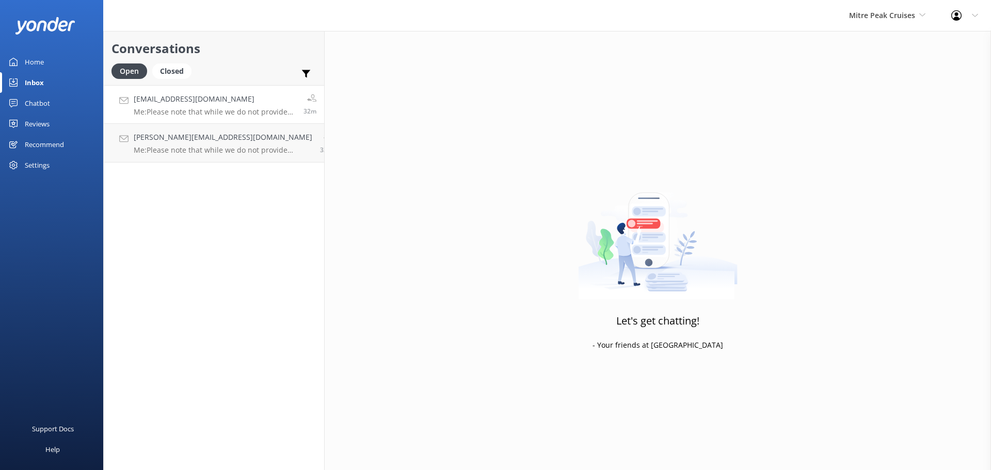
click at [231, 104] on h4 "[EMAIL_ADDRESS][DOMAIN_NAME]" at bounding box center [215, 98] width 162 height 11
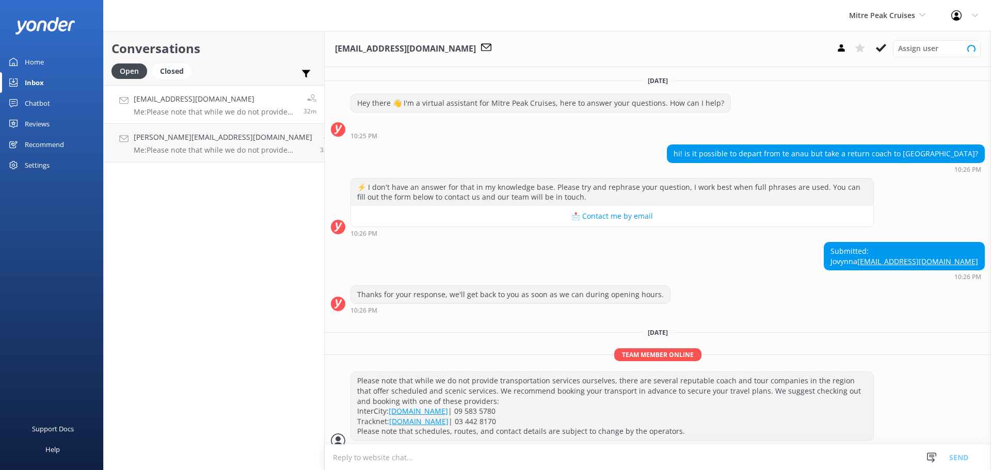
scroll to position [44, 0]
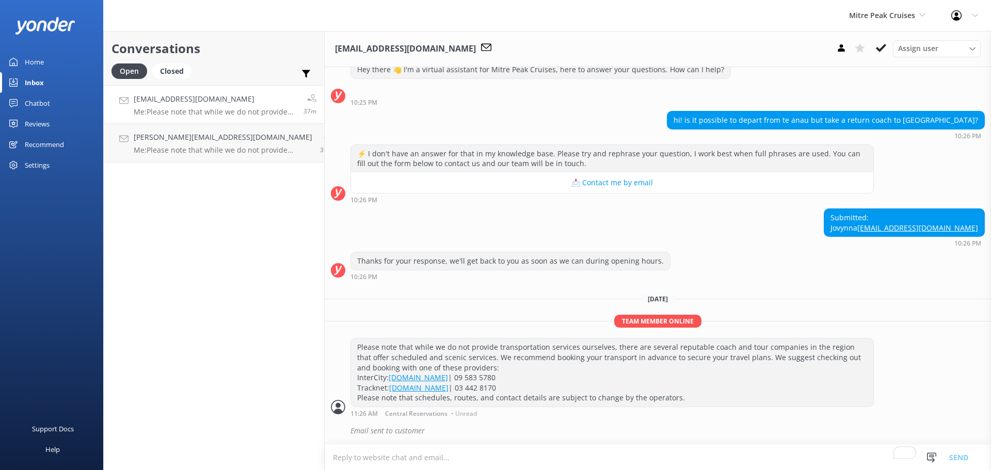
click at [215, 201] on div "Conversations Open Closed Important Assigned to me Unassigned jovynnalamshitkay…" at bounding box center [213, 250] width 221 height 439
click at [691, 231] on div "Submitted: [PERSON_NAME] [PERSON_NAME][EMAIL_ADDRESS][DOMAIN_NAME] 10:26 PM" at bounding box center [658, 227] width 666 height 38
click at [883, 48] on use at bounding box center [881, 48] width 10 height 8
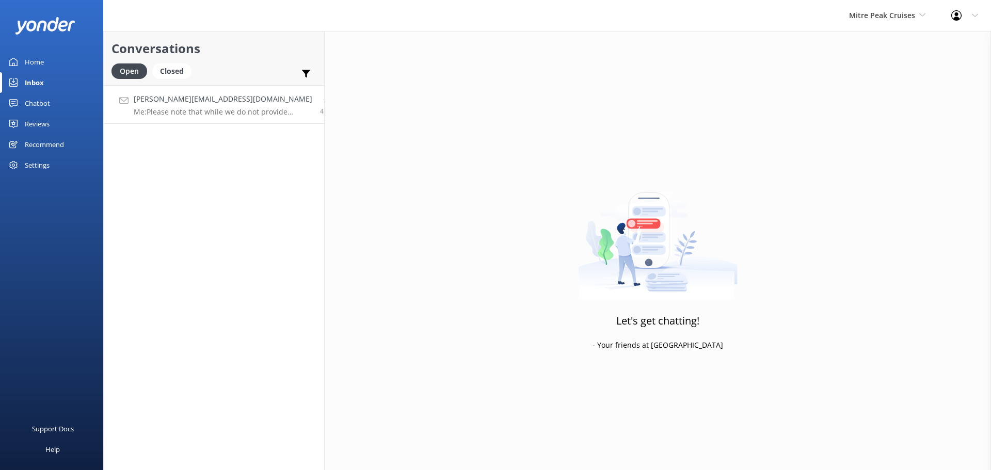
click at [197, 100] on h4 "[PERSON_NAME][EMAIL_ADDRESS][DOMAIN_NAME]" at bounding box center [223, 98] width 179 height 11
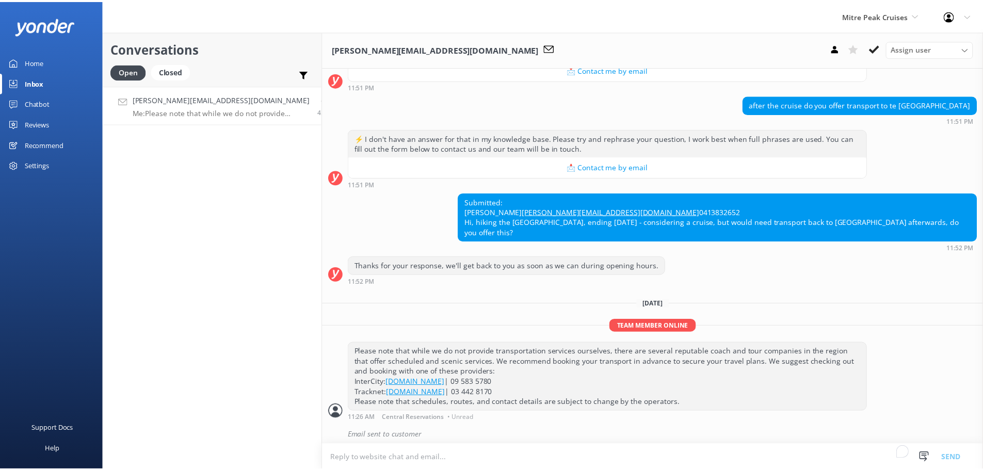
scroll to position [161, 0]
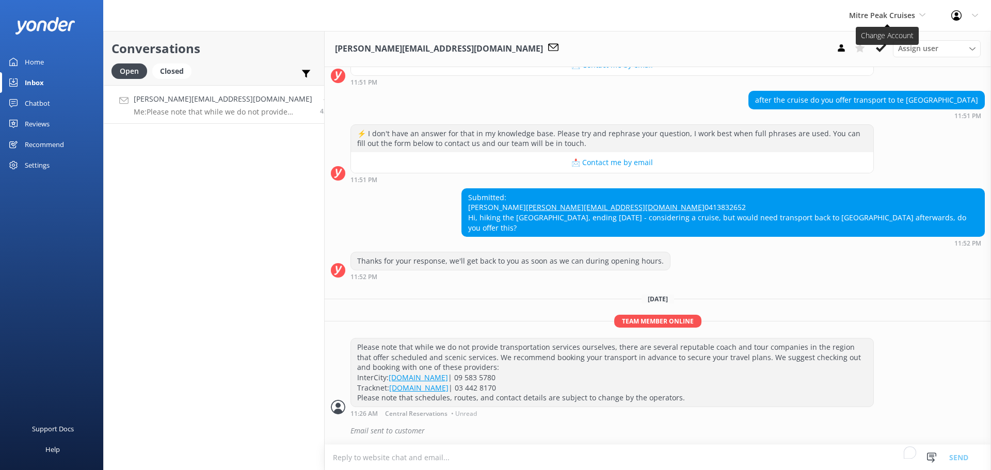
click at [885, 47] on icon at bounding box center [881, 48] width 10 height 10
click at [901, 6] on div "Mitre Peak Cruises Milford Sound Scenic Flights The Helicopter Line Glacier Hel…" at bounding box center [887, 15] width 102 height 31
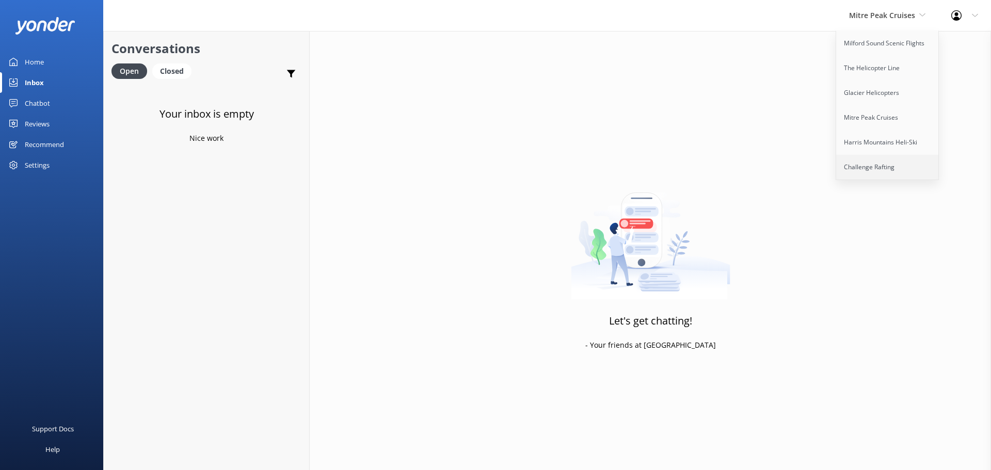
click at [861, 164] on link "Challenge Rafting" at bounding box center [887, 167] width 103 height 25
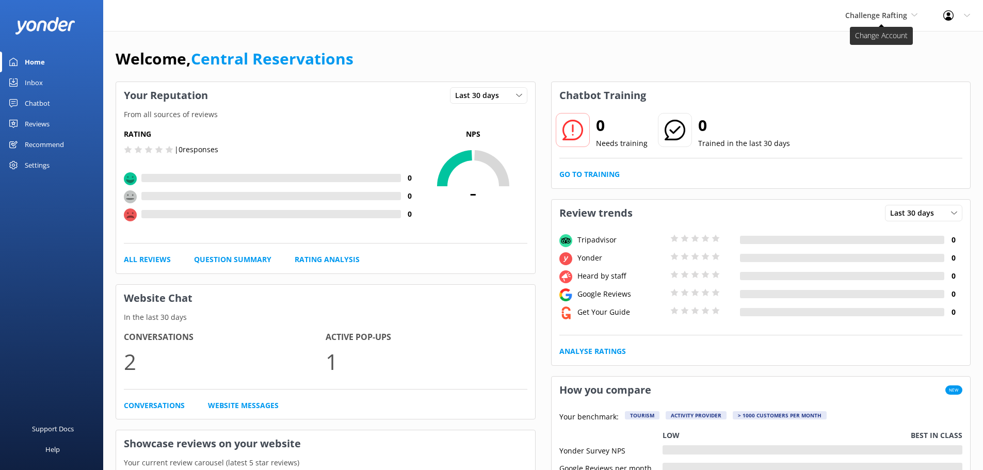
click at [895, 10] on span "Challenge Rafting" at bounding box center [881, 15] width 72 height 11
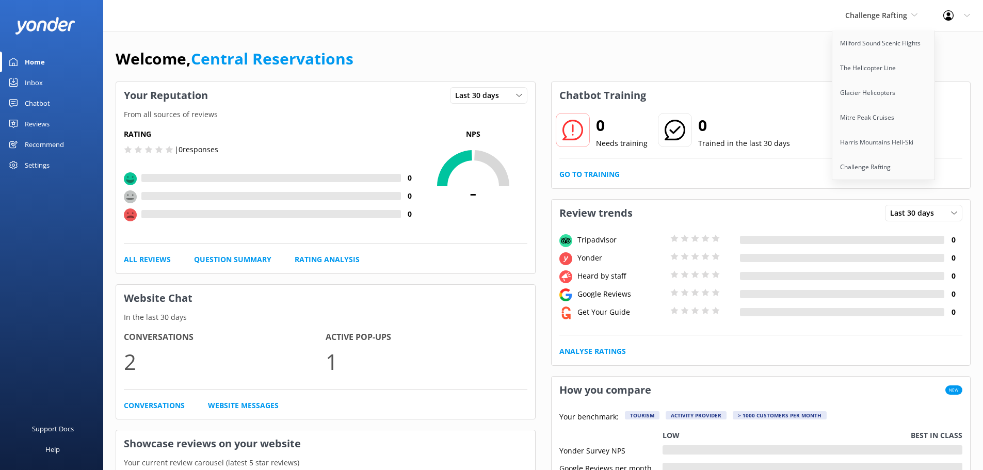
click at [471, 16] on div "Challenge Rafting Milford Sound Scenic Flights The Helicopter Line Glacier Heli…" at bounding box center [491, 15] width 983 height 31
